Goal: Task Accomplishment & Management: Complete application form

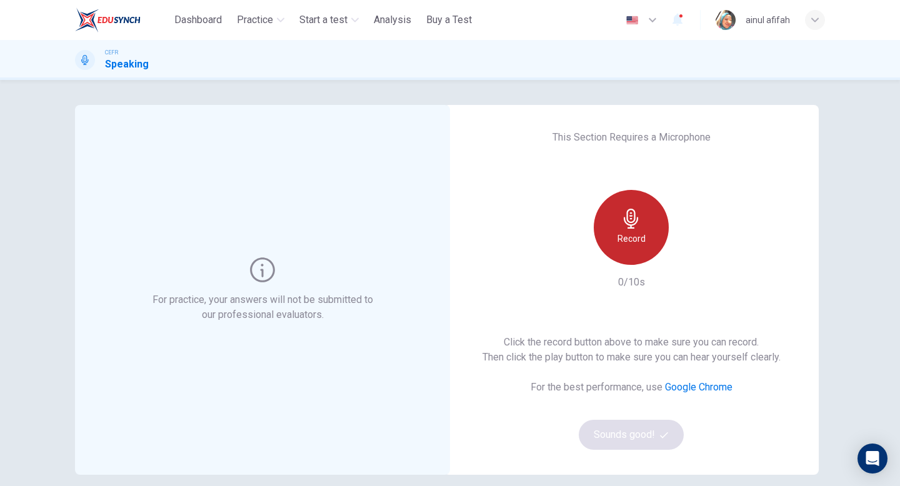
click at [629, 251] on div "Record" at bounding box center [631, 227] width 75 height 75
click at [634, 251] on div "Stop" at bounding box center [631, 227] width 75 height 75
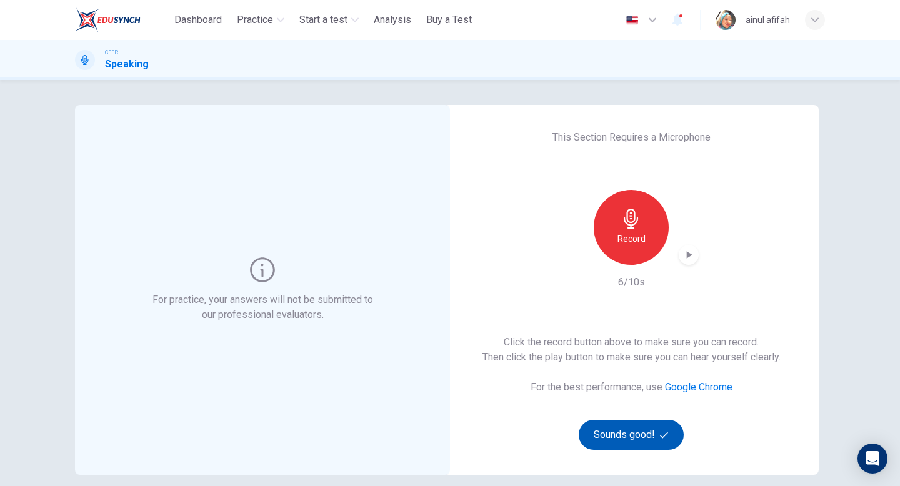
click at [646, 439] on button "Sounds good!" at bounding box center [631, 435] width 105 height 30
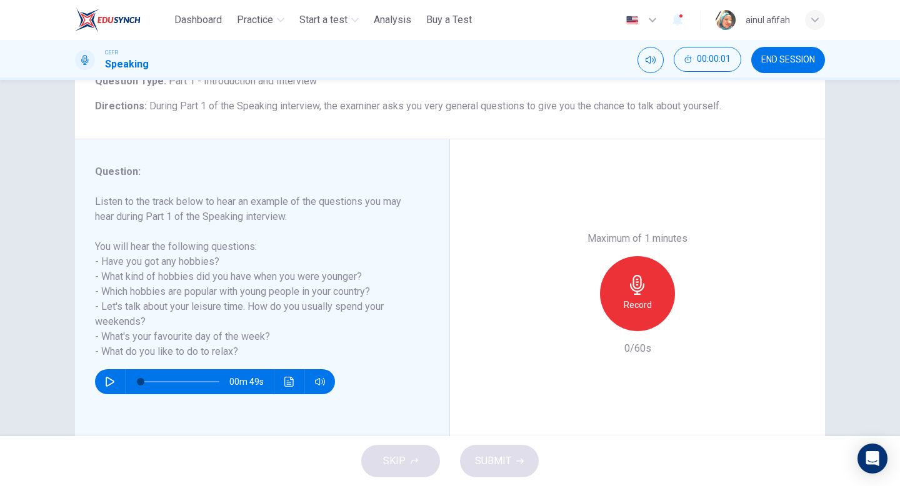
scroll to position [94, 0]
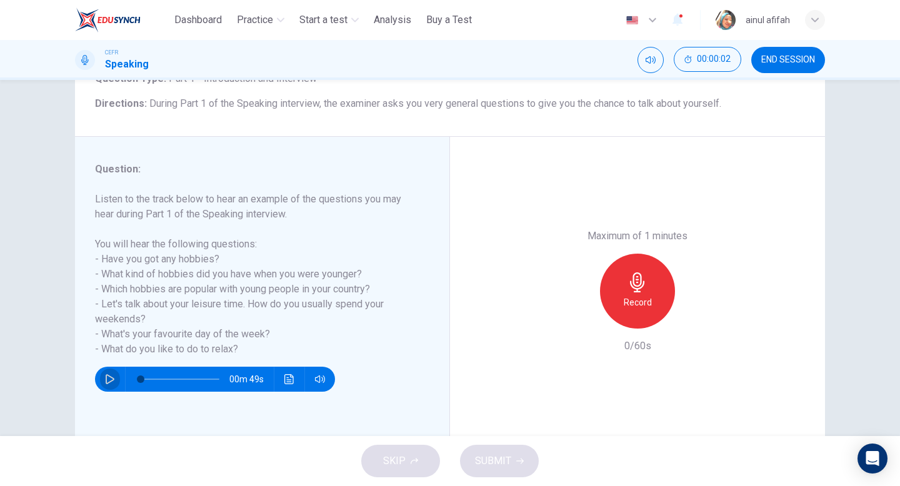
click at [103, 379] on button "button" at bounding box center [110, 379] width 20 height 25
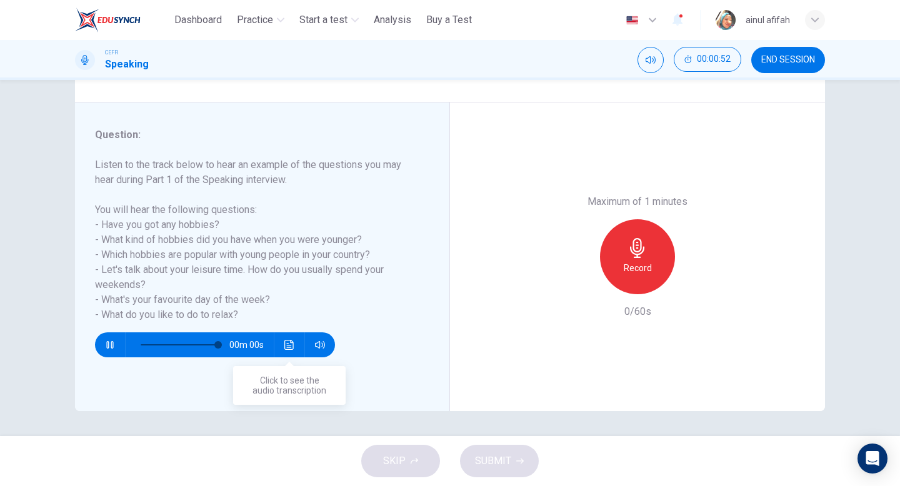
click at [289, 345] on icon "Click to see the audio transcription" at bounding box center [288, 345] width 9 height 10
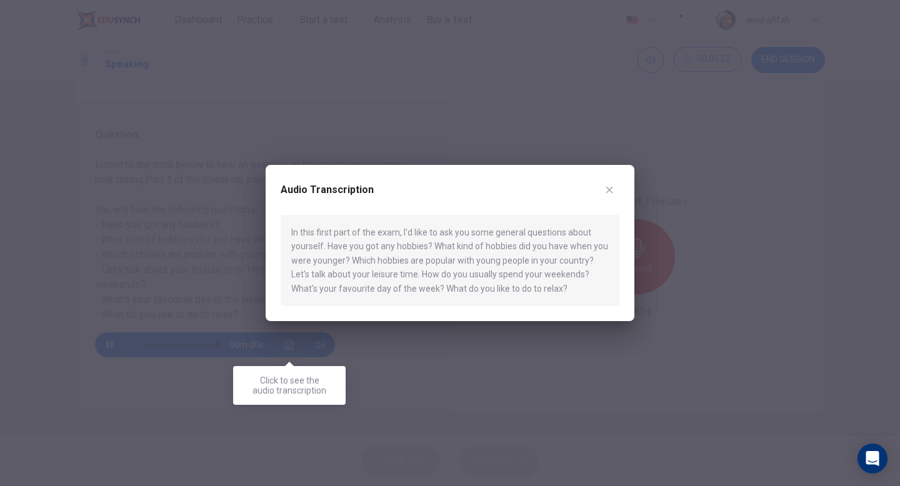
type input "*"
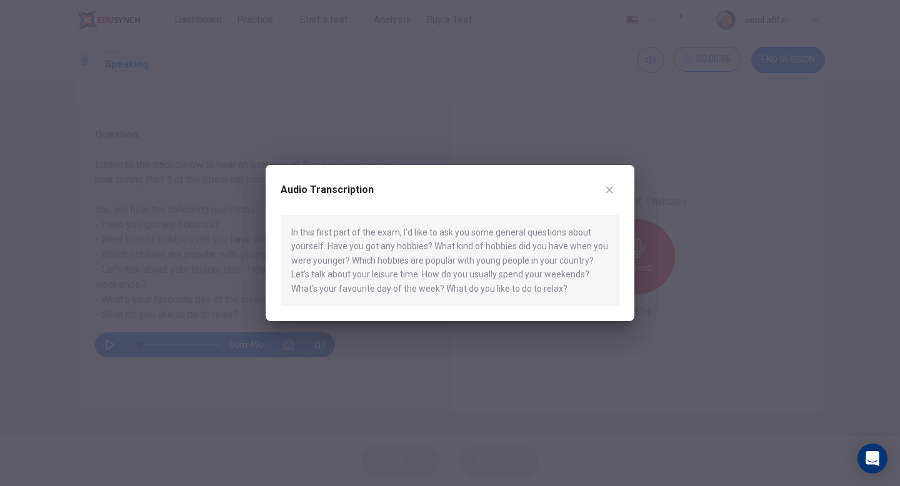
click at [607, 187] on icon "button" at bounding box center [609, 190] width 10 height 10
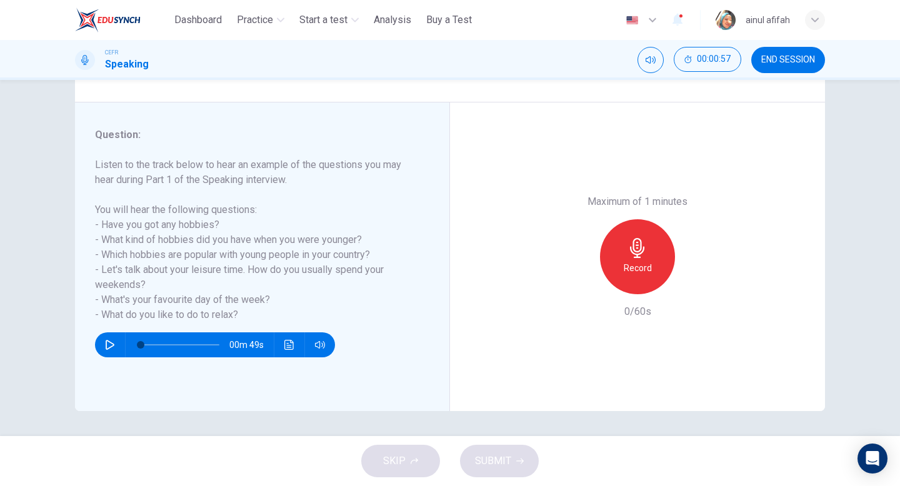
click at [630, 252] on icon "button" at bounding box center [637, 248] width 20 height 20
click at [530, 459] on button "SUBMIT" at bounding box center [499, 461] width 79 height 32
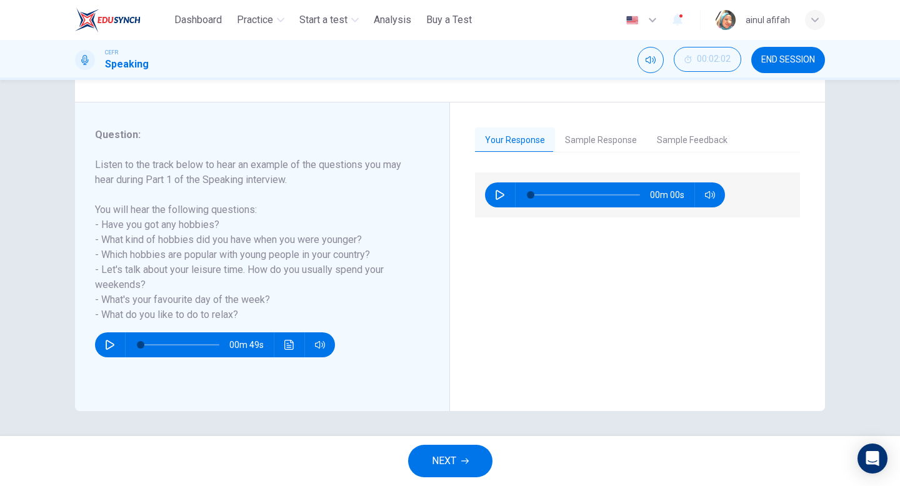
click at [609, 141] on button "Sample Response" at bounding box center [601, 140] width 92 height 26
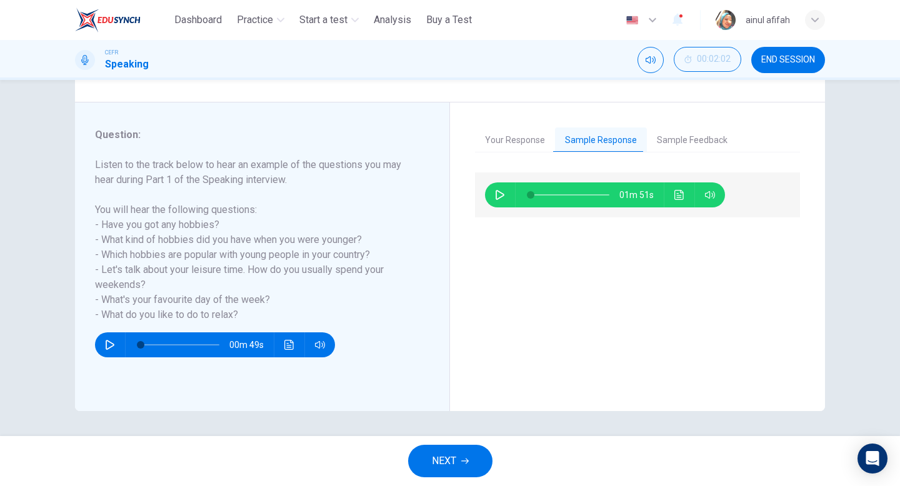
click at [519, 147] on button "Your Response" at bounding box center [515, 140] width 80 height 26
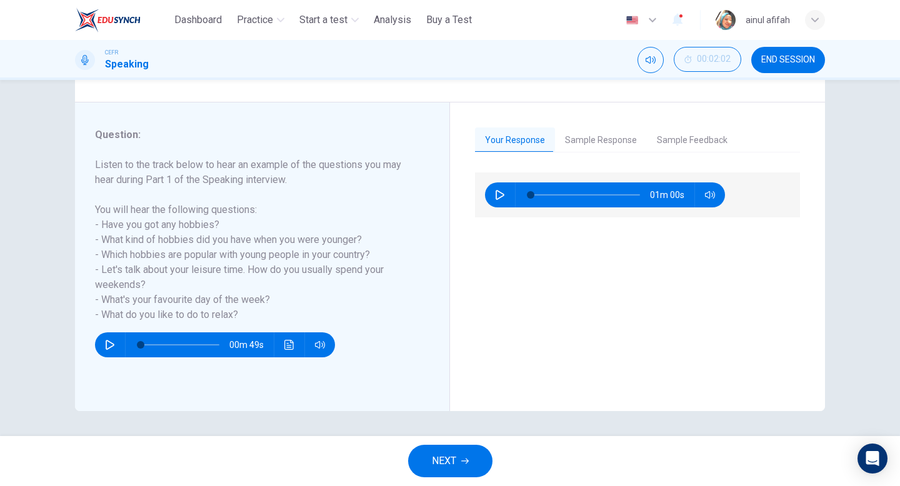
click at [496, 190] on icon "button" at bounding box center [500, 195] width 10 height 10
click at [495, 196] on icon "button" at bounding box center [500, 195] width 10 height 10
type input "**"
click at [598, 195] on span at bounding box center [585, 194] width 109 height 17
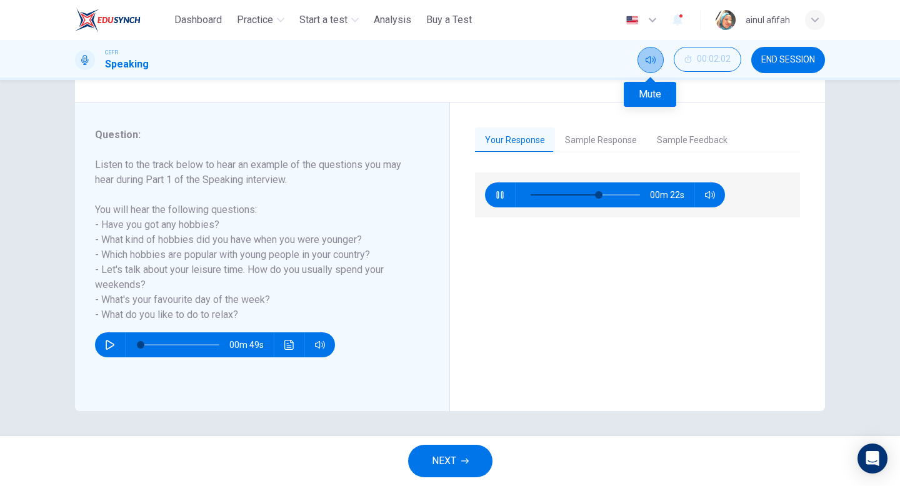
click at [654, 54] on button "Mute" at bounding box center [650, 60] width 26 height 26
click at [654, 54] on button "Unmute" at bounding box center [650, 60] width 26 height 26
click at [654, 57] on icon "Mute" at bounding box center [651, 59] width 10 height 7
click at [654, 57] on icon "Unmute" at bounding box center [651, 60] width 10 height 10
click at [501, 195] on icon "button" at bounding box center [499, 194] width 7 height 7
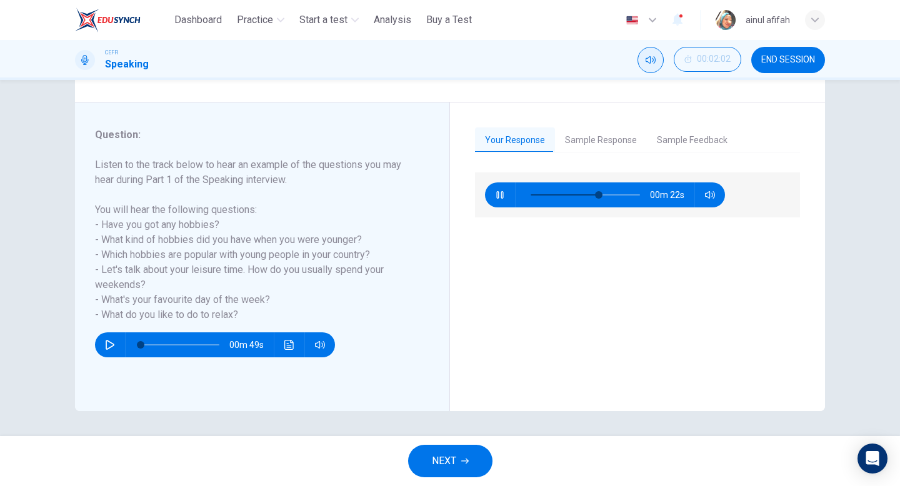
click at [602, 148] on button "Sample Response" at bounding box center [601, 140] width 92 height 26
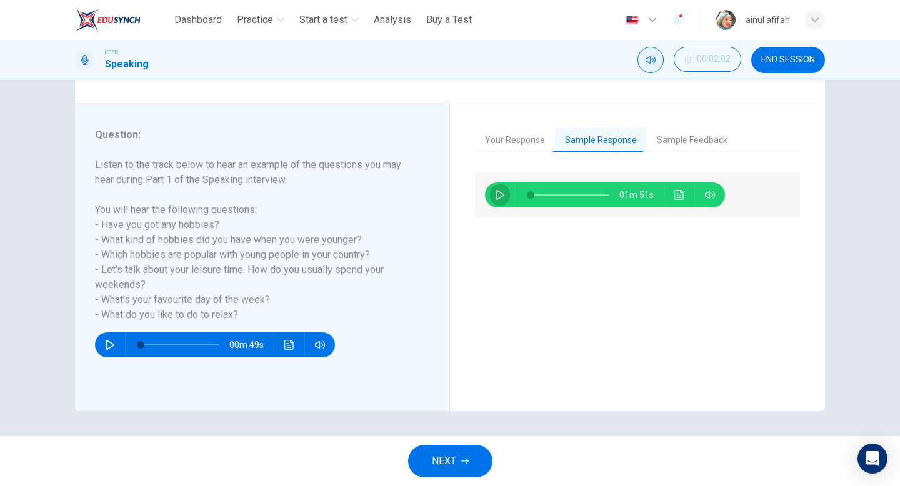
click at [507, 196] on button "button" at bounding box center [500, 194] width 20 height 25
click at [537, 133] on button "Your Response" at bounding box center [515, 140] width 80 height 26
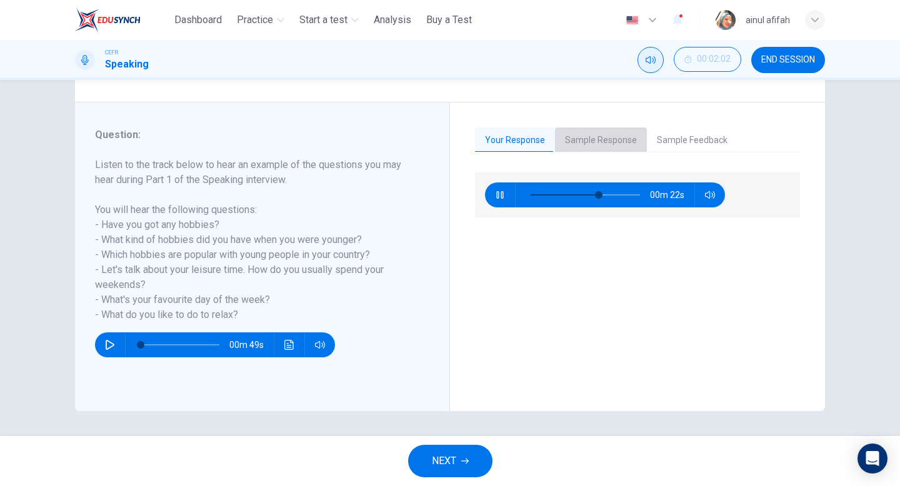
click at [616, 148] on button "Sample Response" at bounding box center [601, 140] width 92 height 26
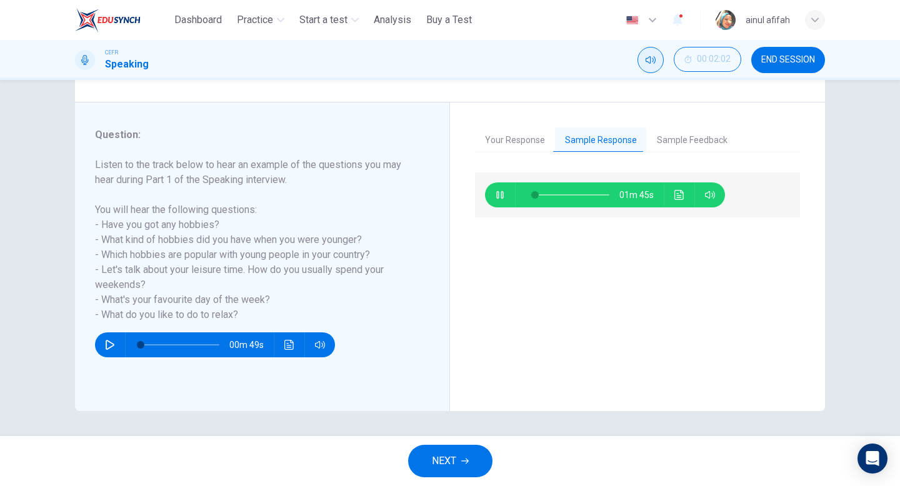
click at [502, 200] on button "button" at bounding box center [500, 194] width 20 height 25
type input "*"
click at [510, 135] on button "Your Response" at bounding box center [515, 140] width 80 height 26
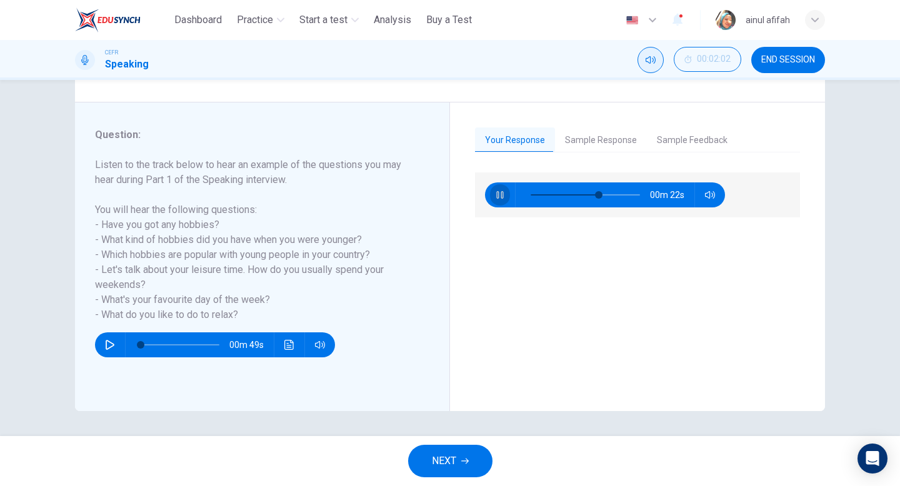
click at [494, 191] on button "button" at bounding box center [500, 194] width 20 height 25
click at [501, 196] on icon "button" at bounding box center [499, 194] width 7 height 7
drag, startPoint x: 603, startPoint y: 190, endPoint x: 516, endPoint y: 190, distance: 86.9
click at [516, 190] on div at bounding box center [583, 194] width 134 height 25
click at [500, 192] on icon "button" at bounding box center [500, 195] width 10 height 10
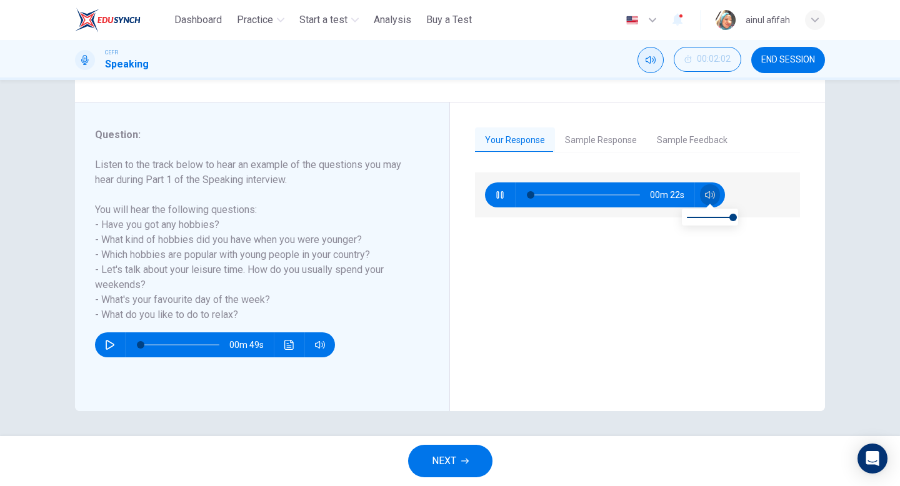
click at [712, 192] on icon "button" at bounding box center [710, 195] width 10 height 10
click at [717, 217] on span at bounding box center [710, 217] width 46 height 1
click at [493, 196] on button "button" at bounding box center [500, 194] width 20 height 25
click at [496, 201] on button "button" at bounding box center [500, 194] width 20 height 25
click at [497, 197] on icon "button" at bounding box center [500, 195] width 10 height 10
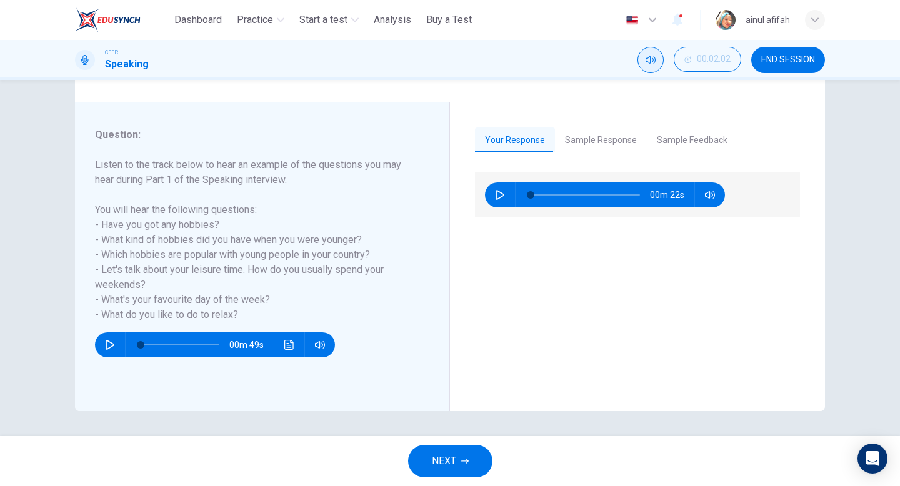
click at [493, 191] on button "button" at bounding box center [500, 194] width 20 height 25
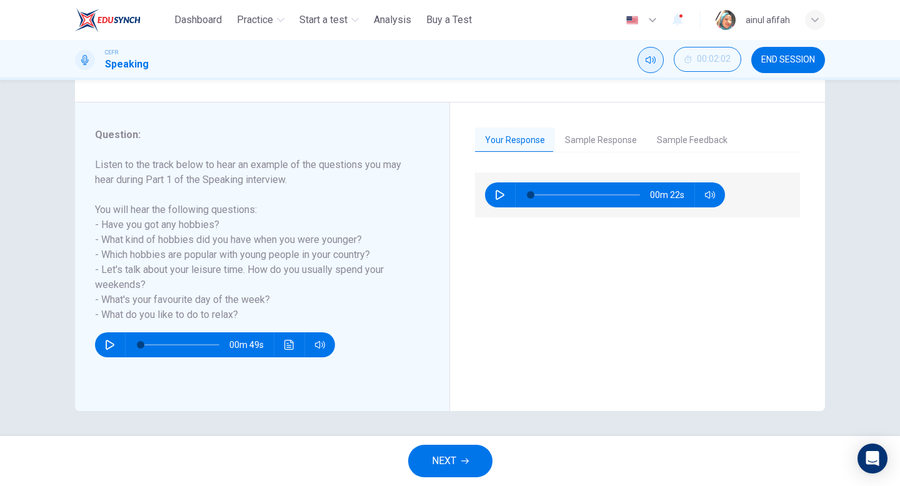
click at [499, 197] on icon "button" at bounding box center [500, 195] width 10 height 10
click at [498, 196] on icon "button" at bounding box center [499, 194] width 7 height 7
type input "**"
click at [497, 197] on icon "button" at bounding box center [500, 195] width 10 height 10
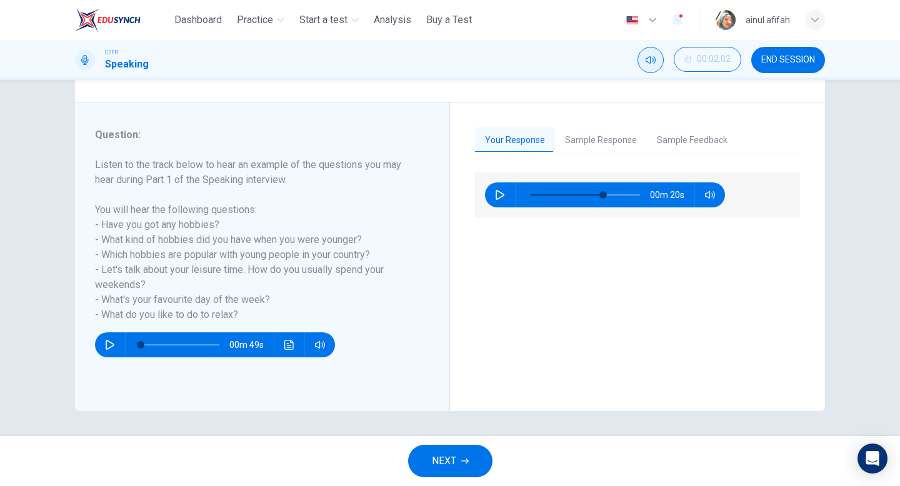
click at [470, 470] on button "NEXT" at bounding box center [450, 461] width 84 height 32
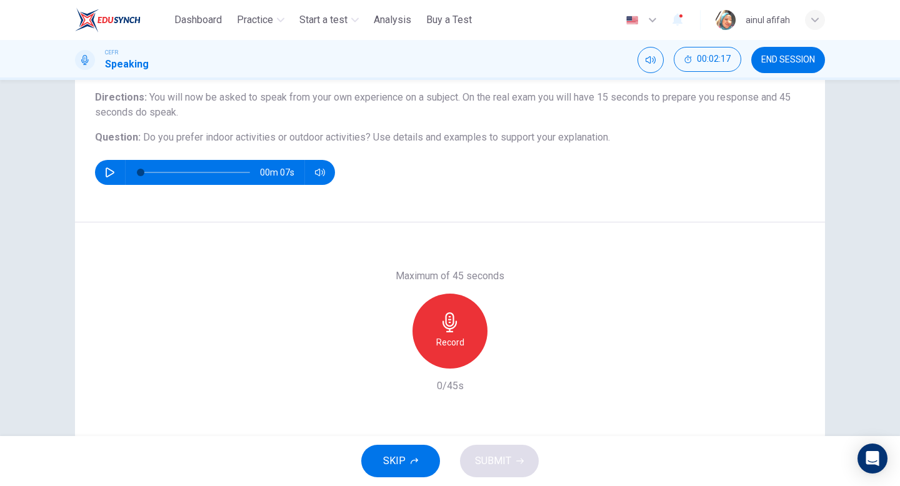
scroll to position [79, 0]
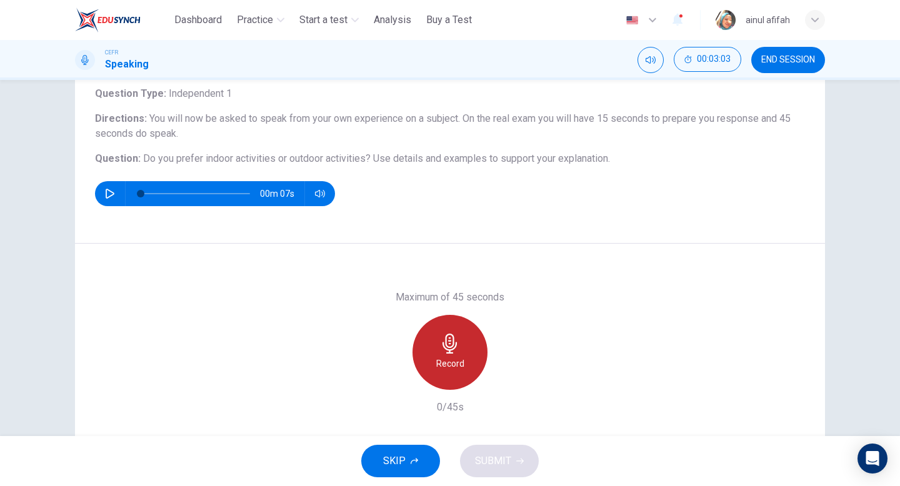
click at [440, 371] on h6 "Record" at bounding box center [450, 363] width 28 height 15
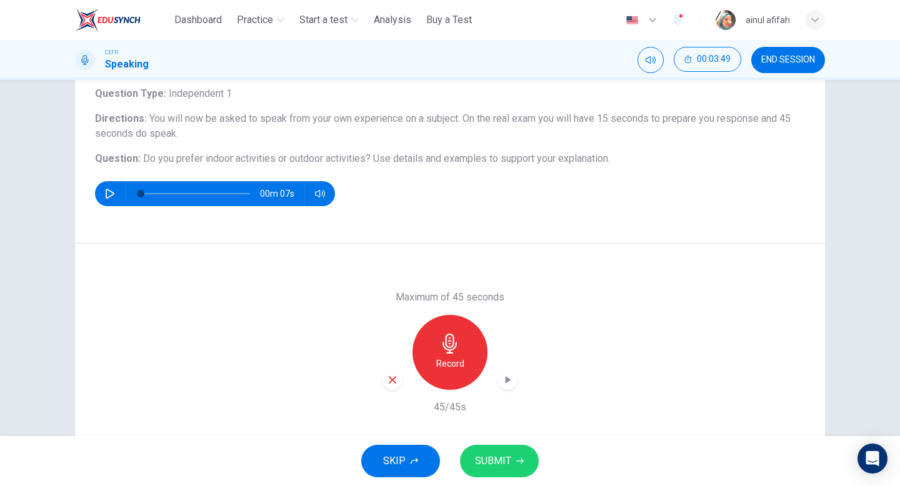
click at [440, 371] on h6 "Record" at bounding box center [450, 363] width 28 height 15
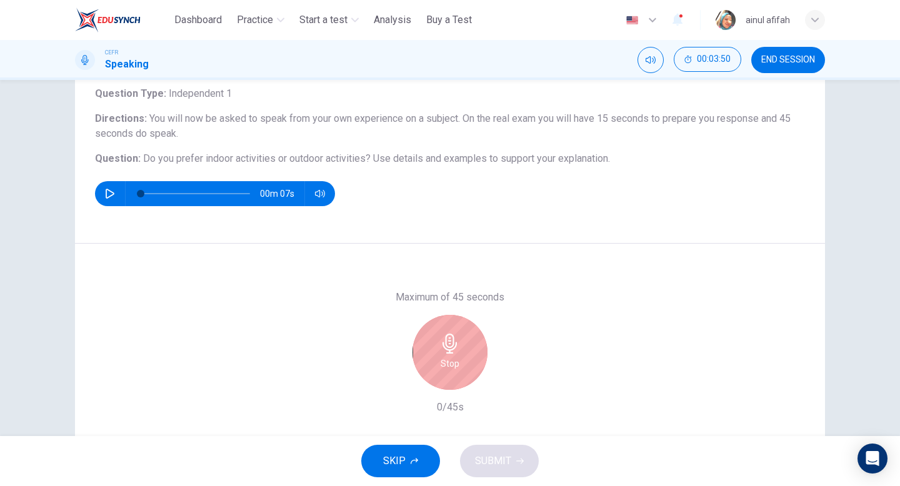
click at [440, 371] on div "Stop" at bounding box center [449, 352] width 75 height 75
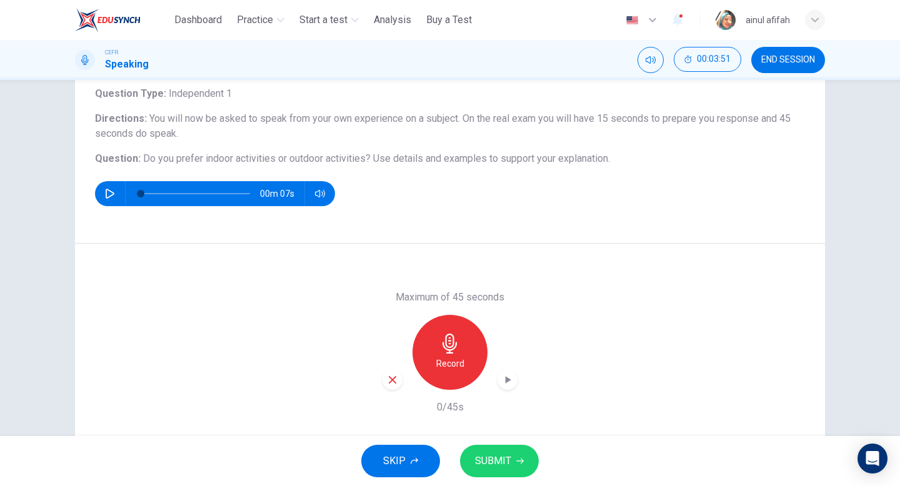
click at [487, 443] on div "SKIP SUBMIT" at bounding box center [450, 461] width 900 height 50
click at [495, 457] on span "SUBMIT" at bounding box center [493, 460] width 36 height 17
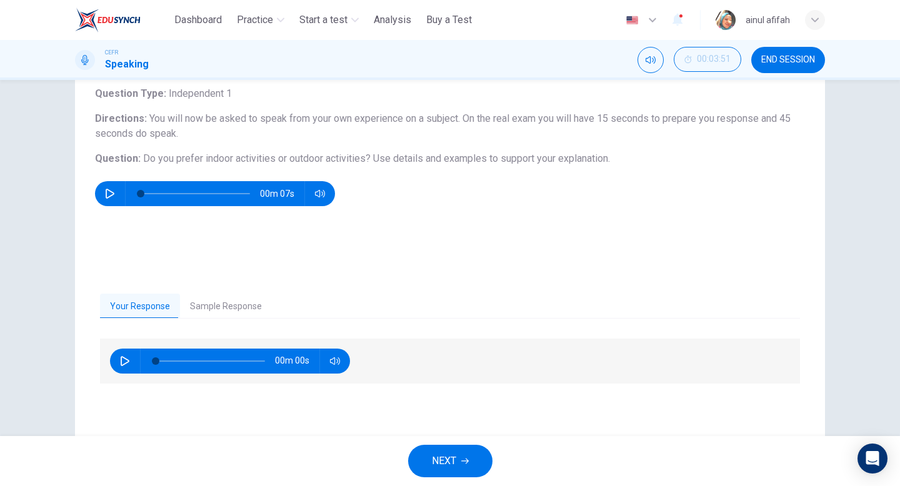
scroll to position [128, 0]
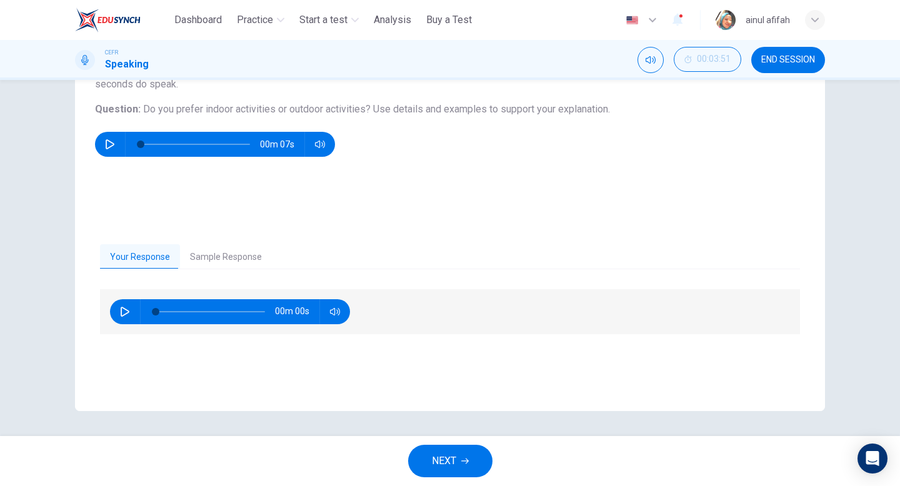
click at [132, 316] on button "button" at bounding box center [125, 311] width 20 height 25
click at [129, 316] on icon "button" at bounding box center [125, 312] width 10 height 10
click at [121, 307] on icon "button" at bounding box center [125, 312] width 9 height 10
click at [332, 314] on icon "button" at bounding box center [335, 311] width 10 height 7
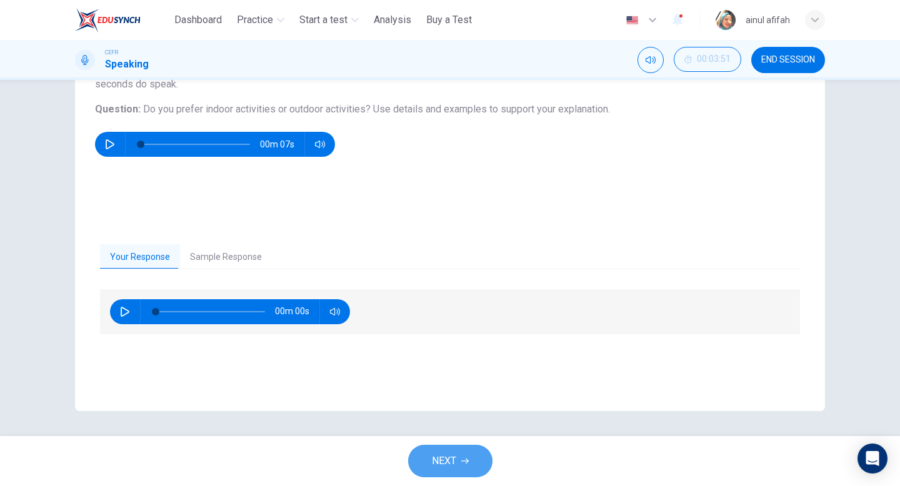
click at [447, 474] on button "NEXT" at bounding box center [450, 461] width 84 height 32
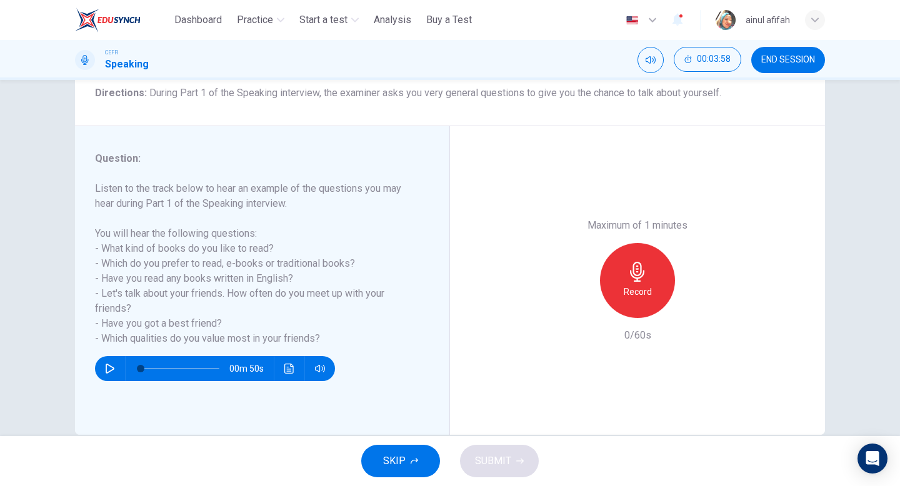
scroll to position [128, 0]
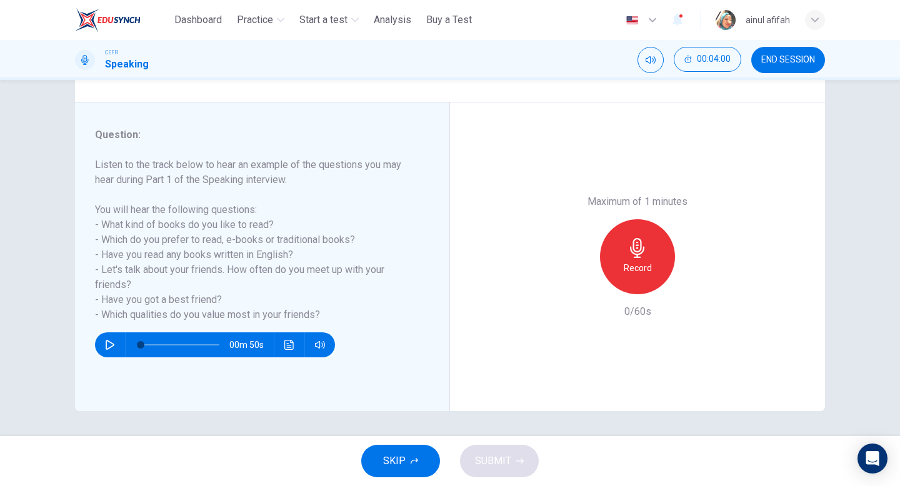
click at [108, 346] on icon "button" at bounding box center [110, 345] width 10 height 10
type input "*"
click at [634, 277] on div "Record" at bounding box center [637, 256] width 75 height 75
click at [698, 287] on icon "button" at bounding box center [695, 284] width 12 height 12
click at [698, 287] on icon "button" at bounding box center [695, 284] width 9 height 9
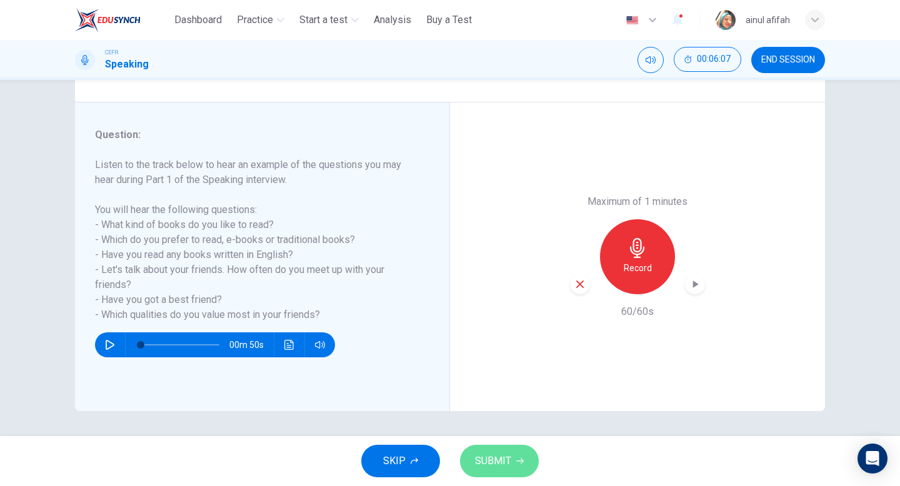
click at [507, 449] on button "SUBMIT" at bounding box center [499, 461] width 79 height 32
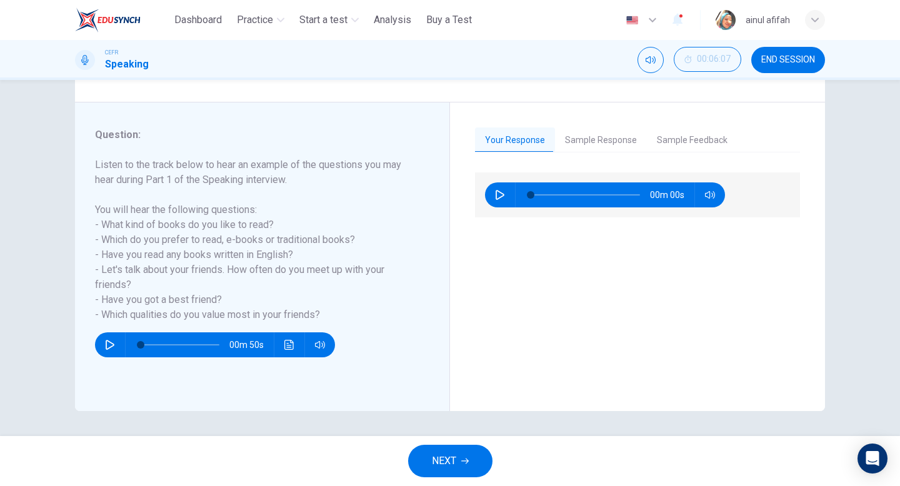
click at [499, 199] on icon "button" at bounding box center [500, 195] width 10 height 10
type input "*"
click at [101, 8] on img at bounding box center [108, 19] width 66 height 25
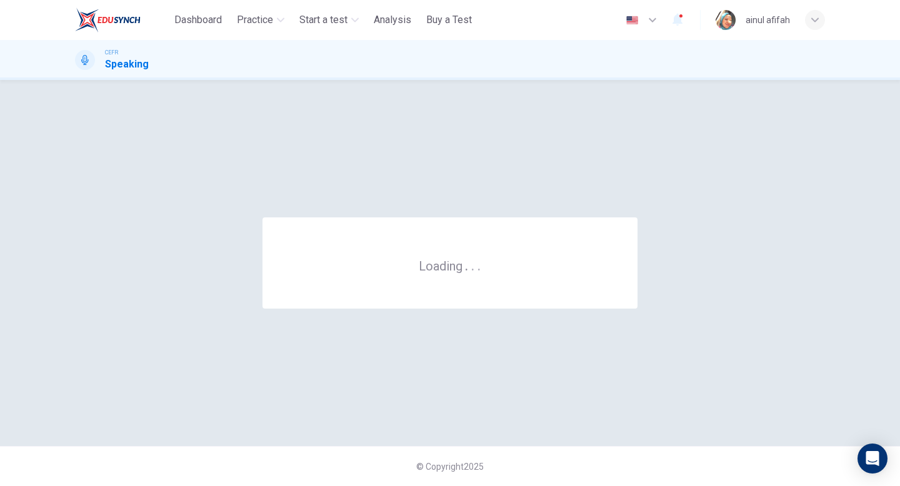
scroll to position [0, 0]
